Goal: Task Accomplishment & Management: Use online tool/utility

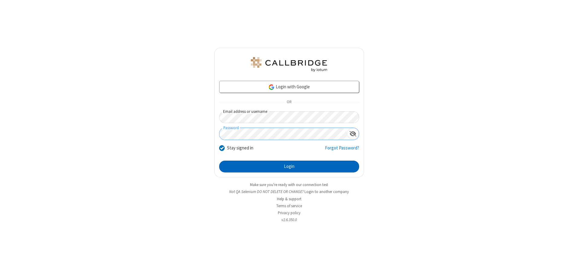
click at [289, 166] on button "Login" at bounding box center [289, 167] width 140 height 12
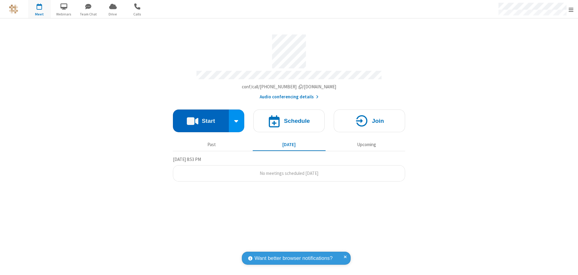
click at [201, 119] on button "Start" at bounding box center [201, 121] width 56 height 23
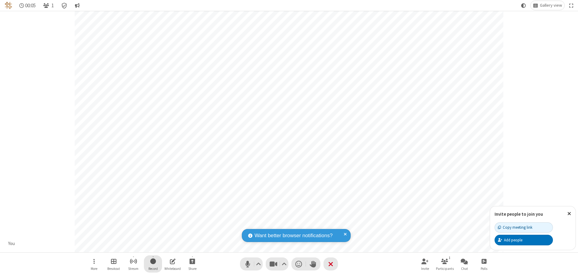
click at [153, 264] on span "Start recording" at bounding box center [153, 261] width 6 height 8
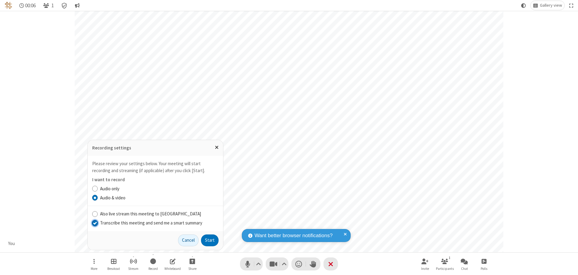
click at [95, 223] on input "Transcribe this meeting and send me a smart summary" at bounding box center [95, 223] width 6 height 6
click at [210, 240] on button "Start" at bounding box center [210, 240] width 18 height 12
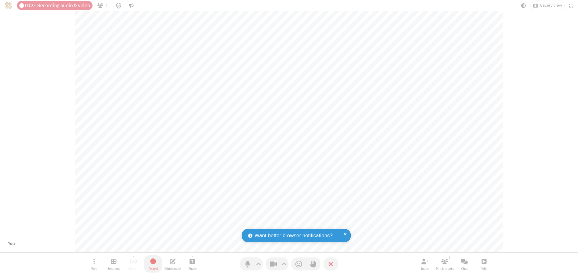
click at [153, 264] on span "Stop recording" at bounding box center [152, 261] width 7 height 8
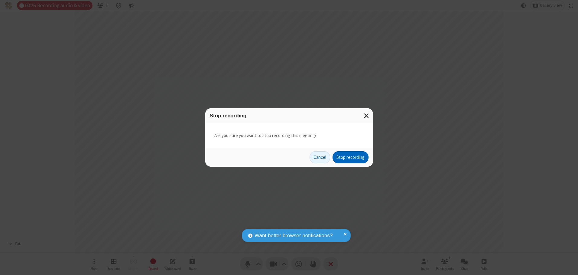
click at [351, 157] on button "Stop recording" at bounding box center [351, 157] width 36 height 12
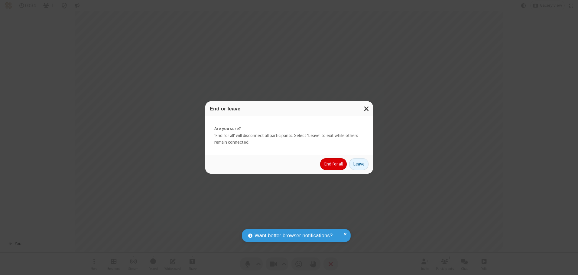
click at [334, 164] on button "End for all" at bounding box center [333, 164] width 27 height 12
